Goal: Task Accomplishment & Management: Manage account settings

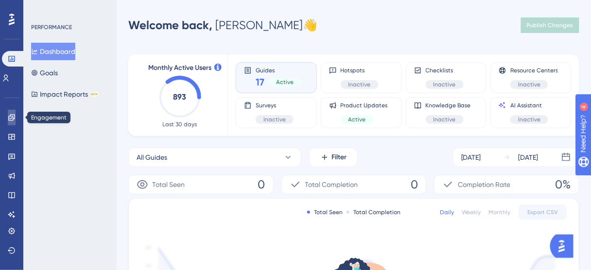
click at [14, 116] on icon at bounding box center [12, 118] width 8 height 8
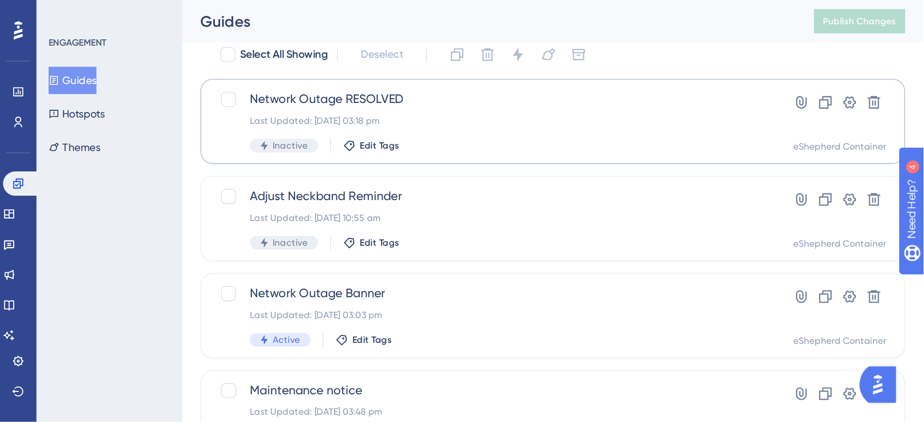
scroll to position [78, 0]
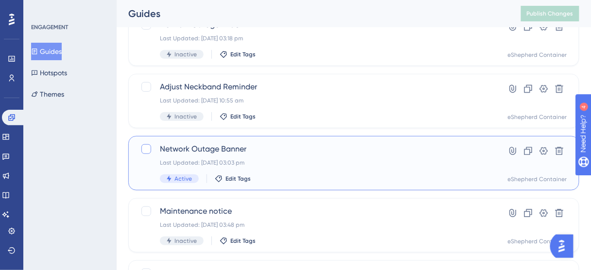
click at [143, 149] on div at bounding box center [146, 149] width 10 height 10
checkbox input "true"
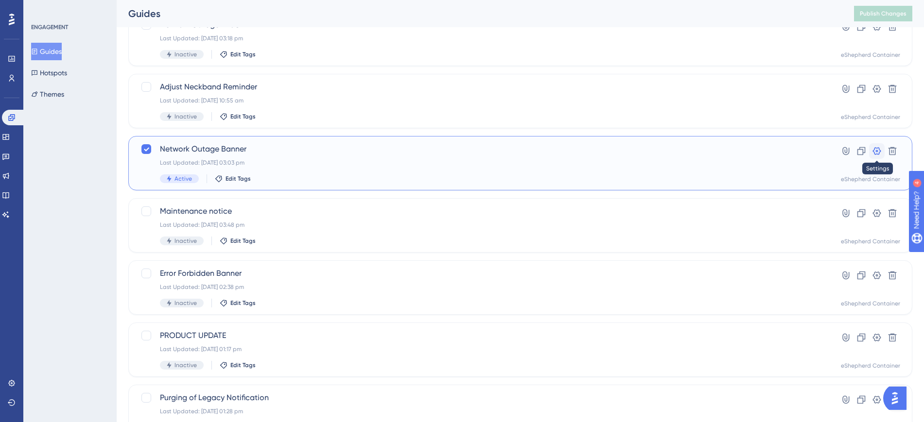
click at [597, 150] on icon at bounding box center [877, 151] width 10 height 10
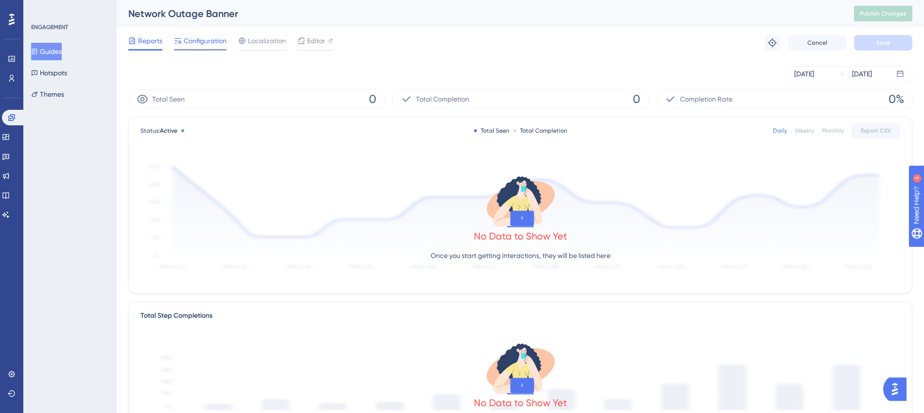
click at [196, 40] on span "Configuration" at bounding box center [205, 41] width 43 height 12
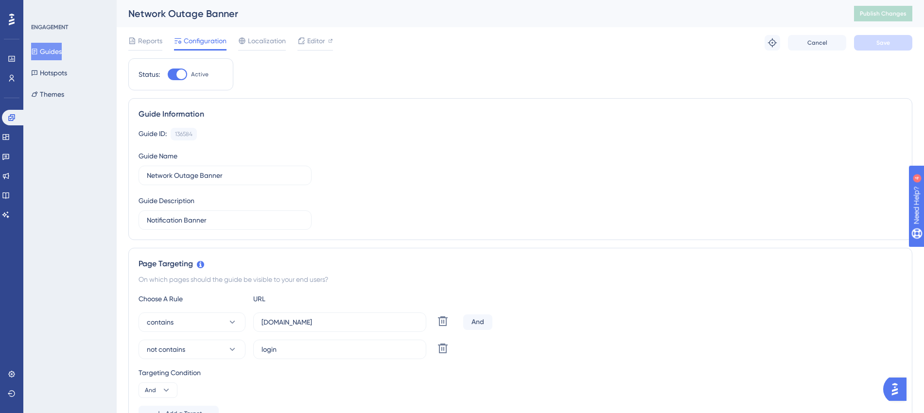
click at [176, 73] on div at bounding box center [177, 75] width 19 height 12
click at [168, 74] on input "Active" at bounding box center [167, 74] width 0 height 0
checkbox input "false"
click at [597, 45] on span "Save" at bounding box center [883, 43] width 14 height 8
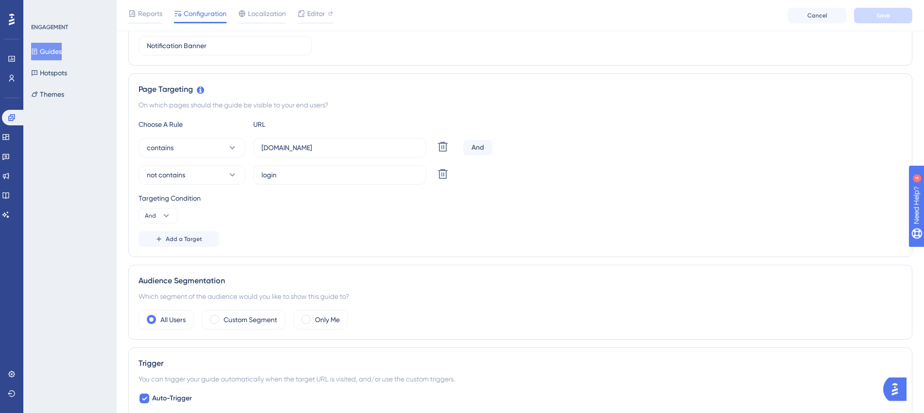
scroll to position [176, 0]
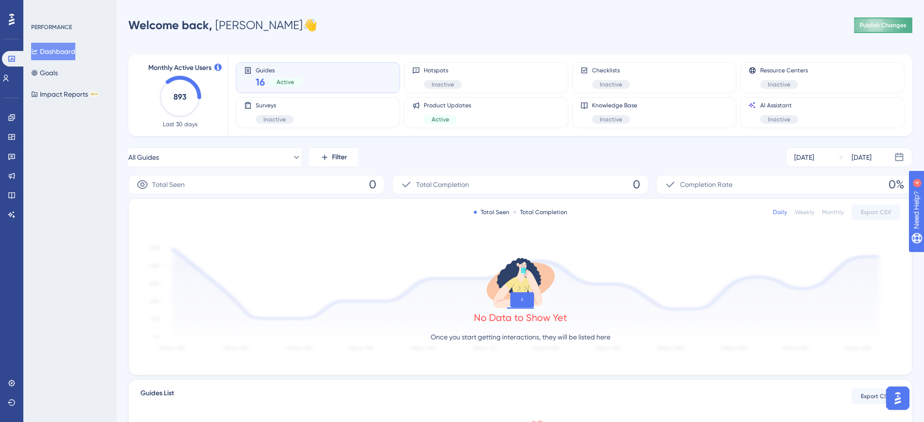
click at [885, 23] on span "Publish Changes" at bounding box center [883, 25] width 47 height 8
click at [13, 138] on icon at bounding box center [12, 137] width 8 height 8
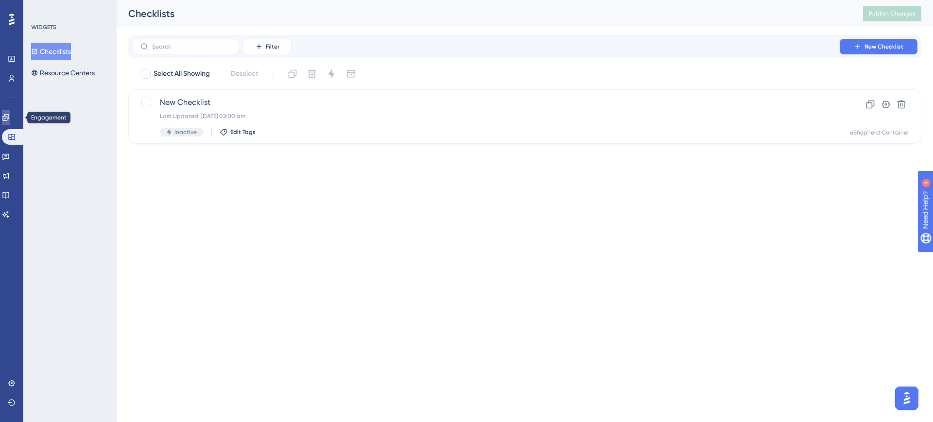
click at [10, 115] on icon at bounding box center [6, 118] width 8 height 8
